Goal: Task Accomplishment & Management: Use online tool/utility

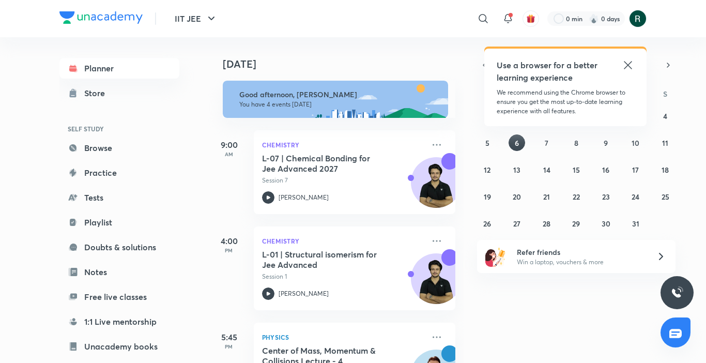
click at [625, 66] on icon at bounding box center [628, 65] width 12 height 12
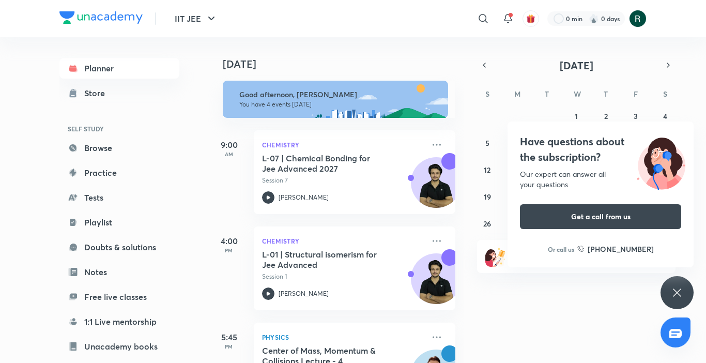
click at [674, 290] on icon at bounding box center [677, 292] width 8 height 8
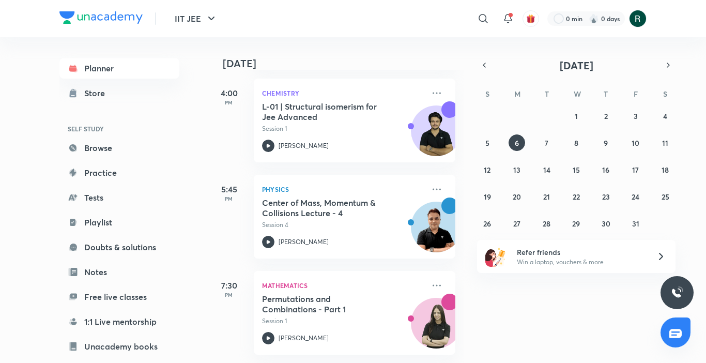
scroll to position [156, 0]
click at [485, 143] on abbr "5" at bounding box center [487, 143] width 4 height 10
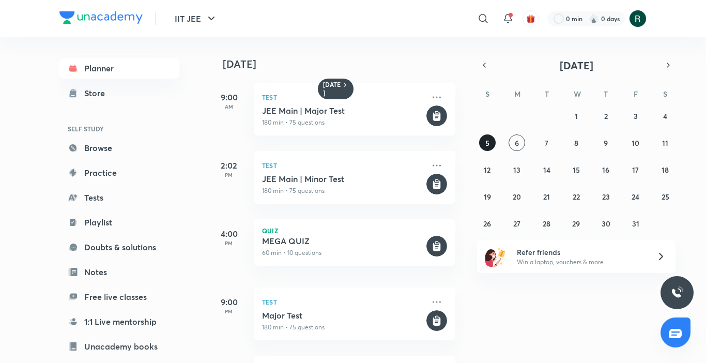
click at [485, 143] on abbr "5" at bounding box center [487, 143] width 4 height 10
click at [666, 109] on button "4" at bounding box center [665, 115] width 17 height 17
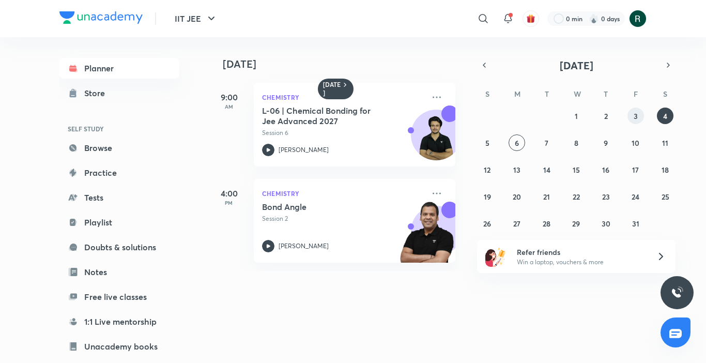
click at [636, 117] on abbr "3" at bounding box center [636, 116] width 4 height 10
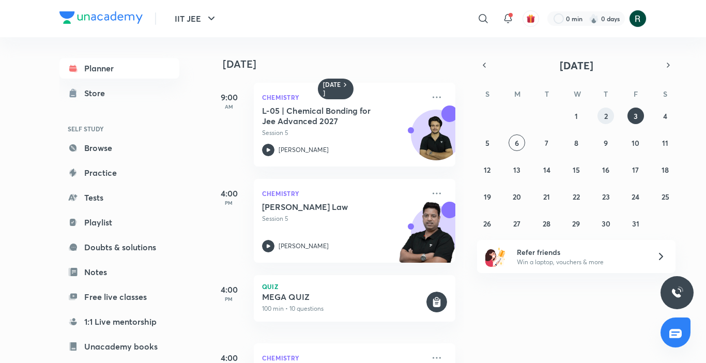
click at [609, 116] on button "2" at bounding box center [605, 115] width 17 height 17
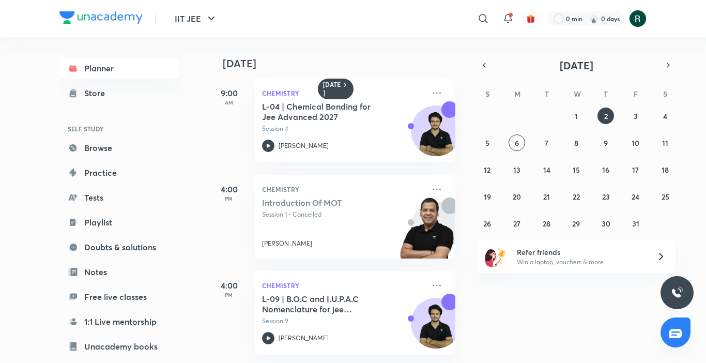
scroll to position [12, 0]
click at [635, 112] on abbr "3" at bounding box center [636, 116] width 4 height 10
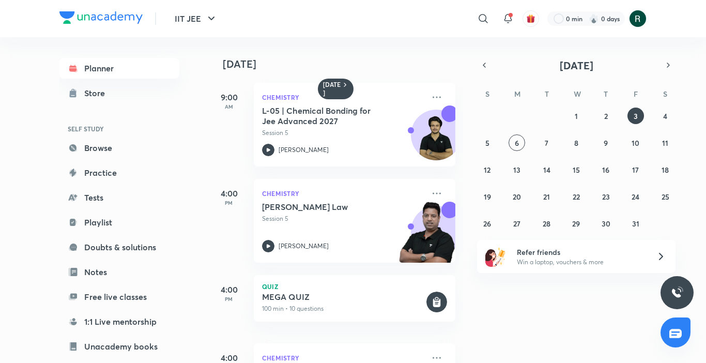
click at [654, 115] on div "28 29 30 1 2 3 4 5 6 7 8 9 10 11 12 13 14 15 16 17 18 19 20 21 22 23 24 25 26 2…" at bounding box center [576, 169] width 198 height 124
click at [664, 115] on abbr "4" at bounding box center [665, 116] width 4 height 10
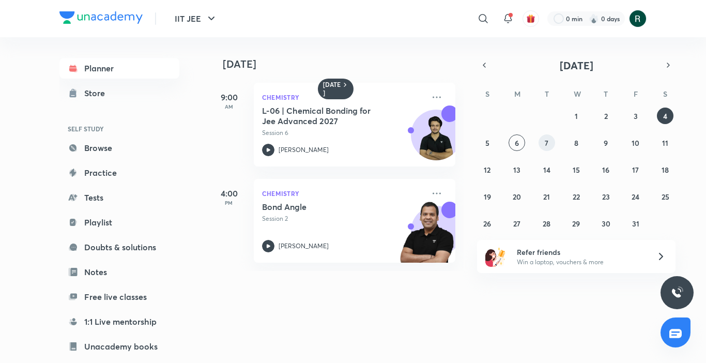
click at [552, 140] on button "7" at bounding box center [546, 142] width 17 height 17
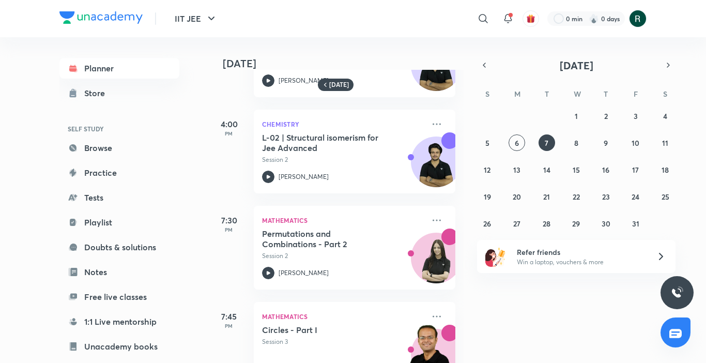
scroll to position [108, 0]
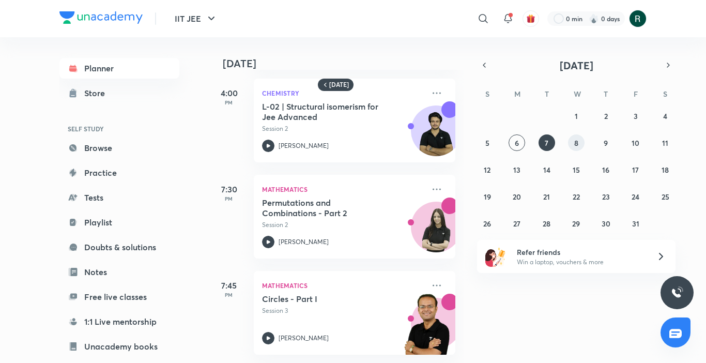
click at [573, 139] on button "8" at bounding box center [576, 142] width 17 height 17
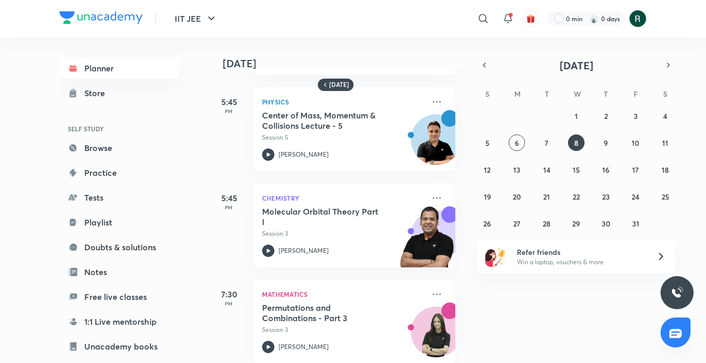
scroll to position [300, 0]
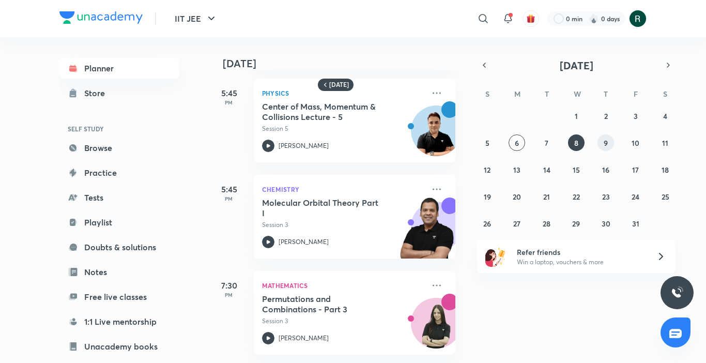
click at [604, 144] on abbr "9" at bounding box center [606, 143] width 4 height 10
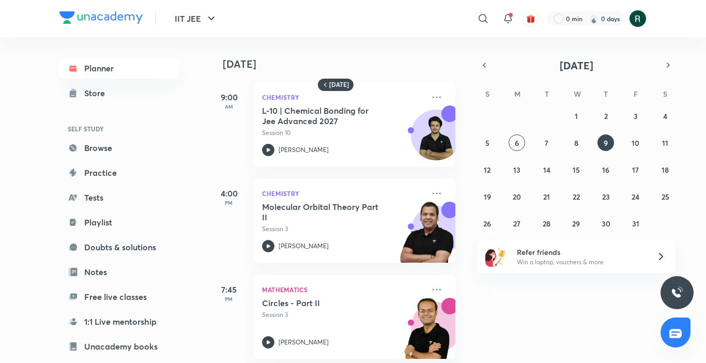
scroll to position [12, 0]
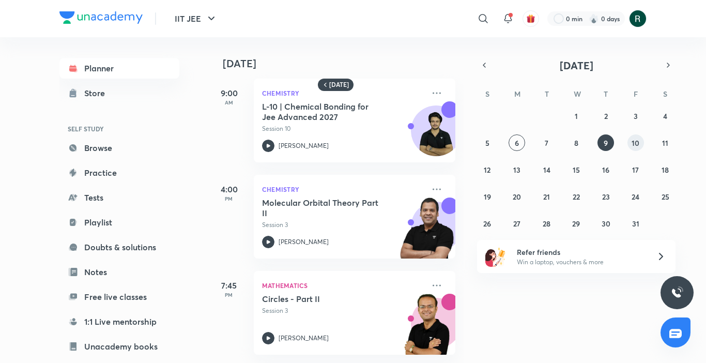
click at [633, 146] on abbr "10" at bounding box center [635, 143] width 8 height 10
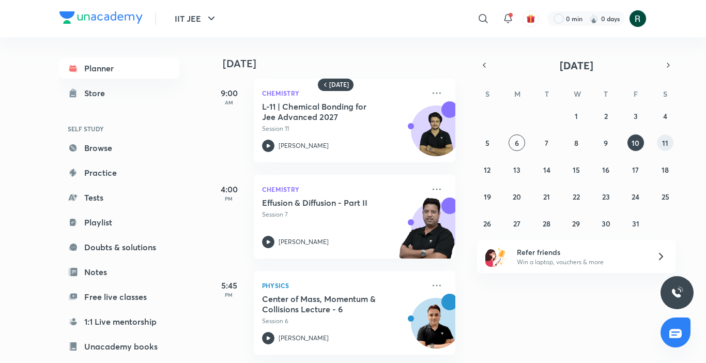
click at [668, 140] on abbr "11" at bounding box center [665, 143] width 6 height 10
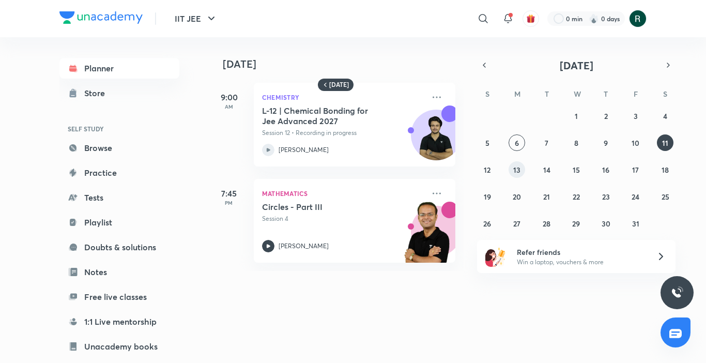
click at [517, 165] on abbr "13" at bounding box center [516, 170] width 7 height 10
